Goal: Information Seeking & Learning: Learn about a topic

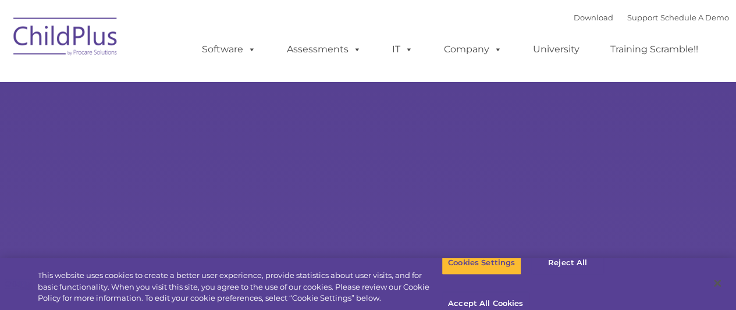
select select "MEDIUM"
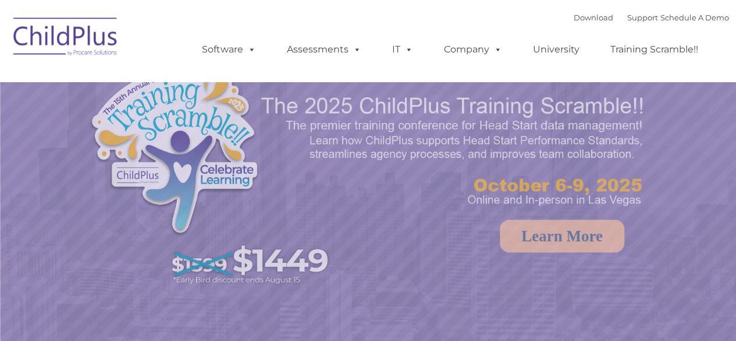
select select "MEDIUM"
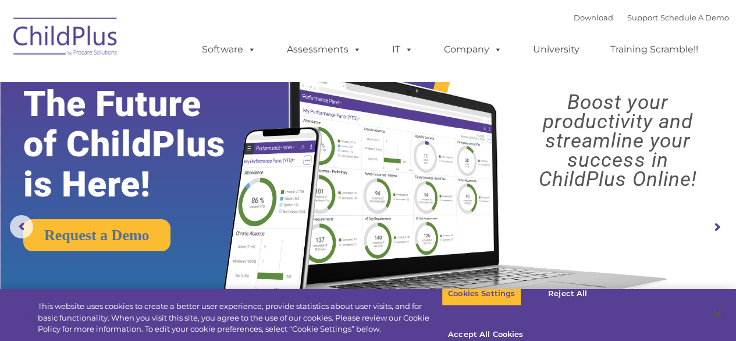
click at [99, 46] on img at bounding box center [66, 38] width 116 height 58
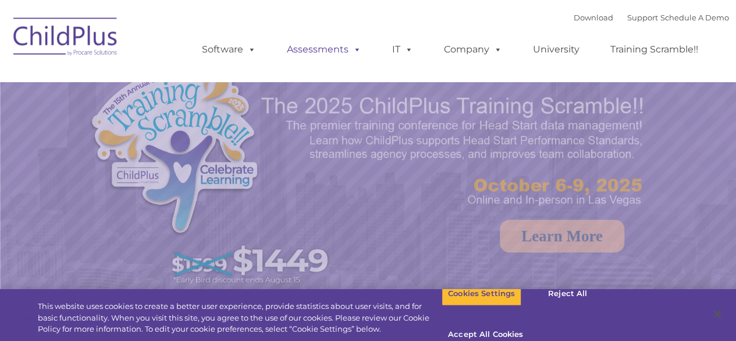
select select "MEDIUM"
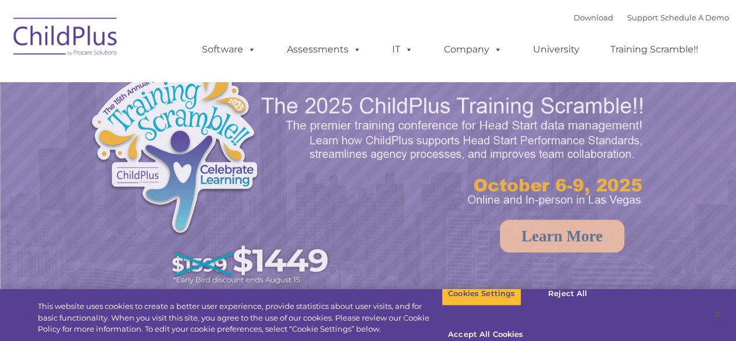
select select "MEDIUM"
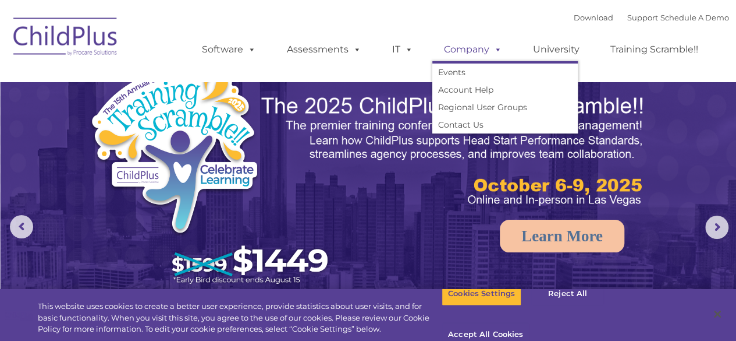
click at [490, 51] on span at bounding box center [496, 49] width 13 height 11
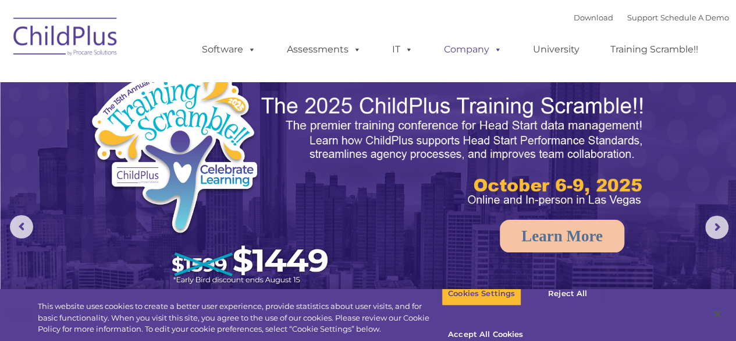
click at [490, 51] on span at bounding box center [496, 49] width 13 height 11
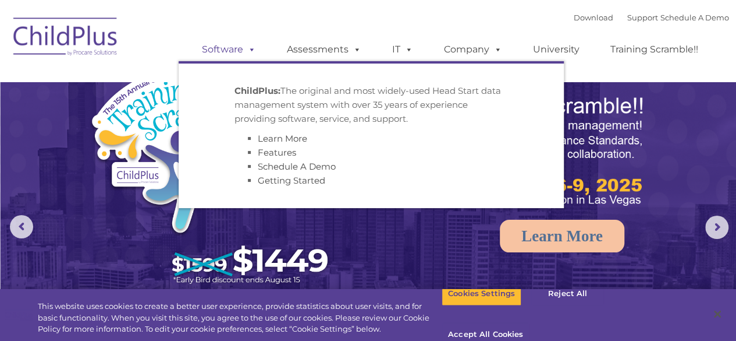
click at [249, 52] on span at bounding box center [249, 49] width 13 height 11
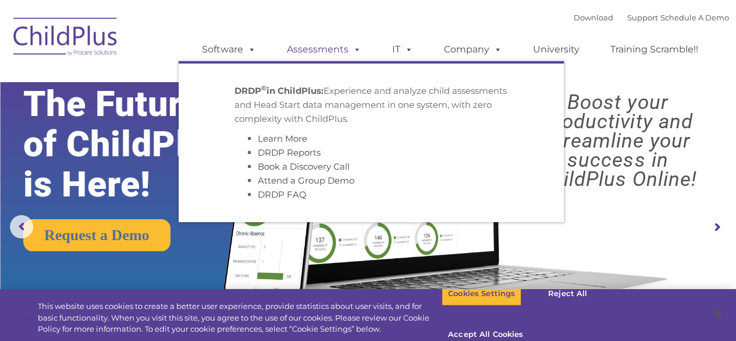
click at [313, 51] on link "Assessments" at bounding box center [324, 49] width 98 height 23
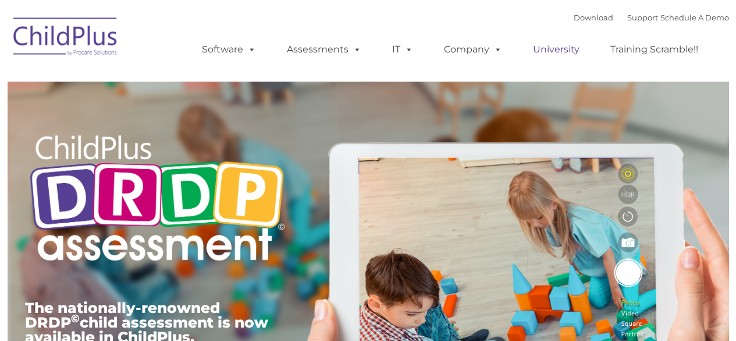
type input ""
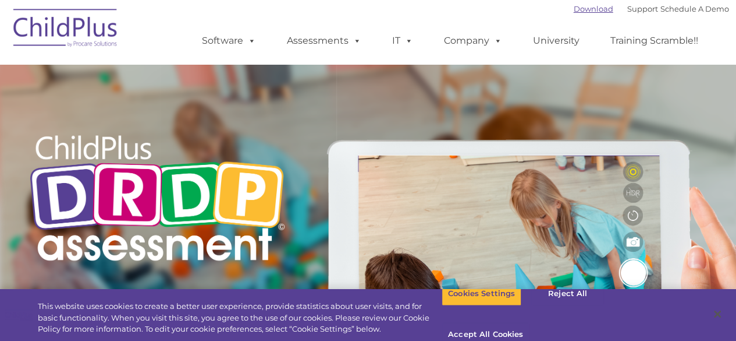
click at [574, 8] on link "Download" at bounding box center [594, 8] width 40 height 9
